Goal: Task Accomplishment & Management: Manage account settings

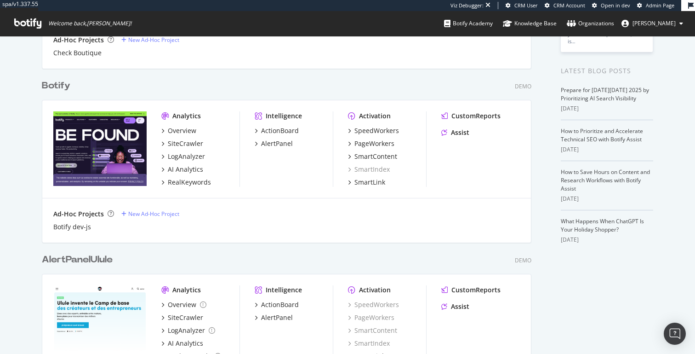
scroll to position [187, 0]
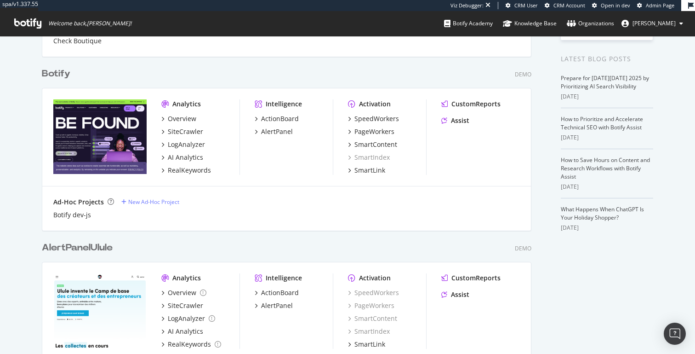
click at [663, 24] on span "Thomas Grange" at bounding box center [654, 23] width 43 height 8
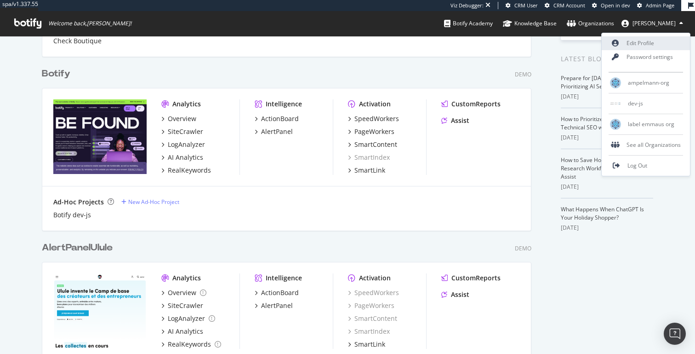
click at [641, 43] on link "Edit Profile" at bounding box center [646, 43] width 88 height 14
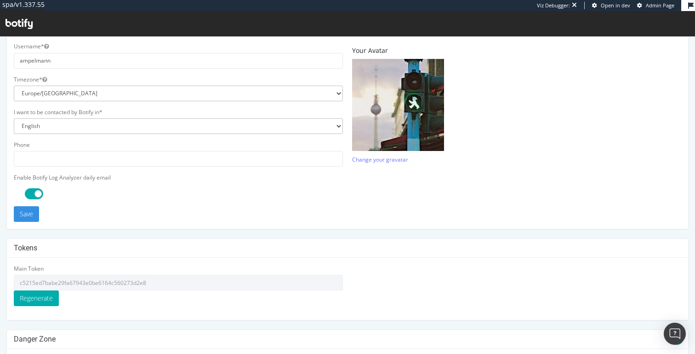
scroll to position [262, 0]
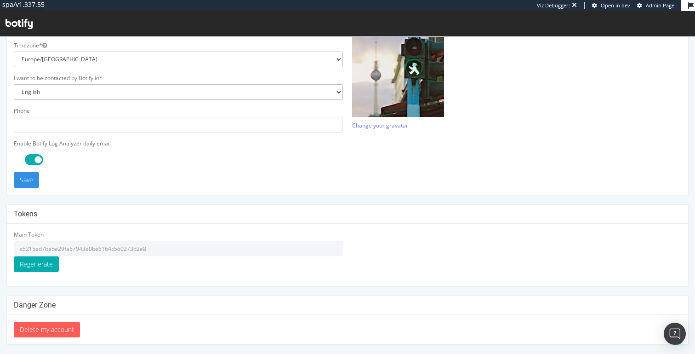
click at [164, 252] on input "c5215ed7babe29fa67943e0be6164c560273d2e8" at bounding box center [178, 249] width 329 height 16
